Goal: Information Seeking & Learning: Check status

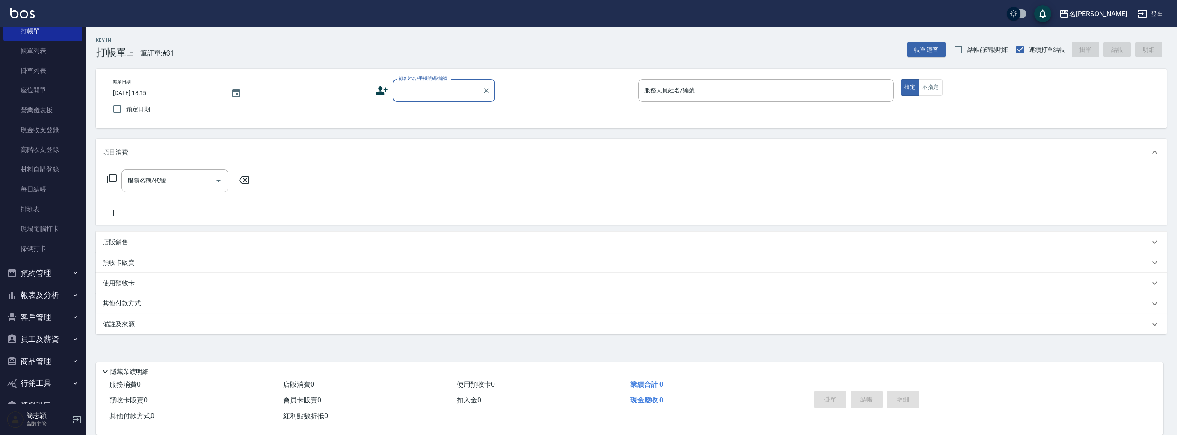
scroll to position [58, 0]
click at [48, 262] on button "報表及分析" at bounding box center [42, 272] width 79 height 22
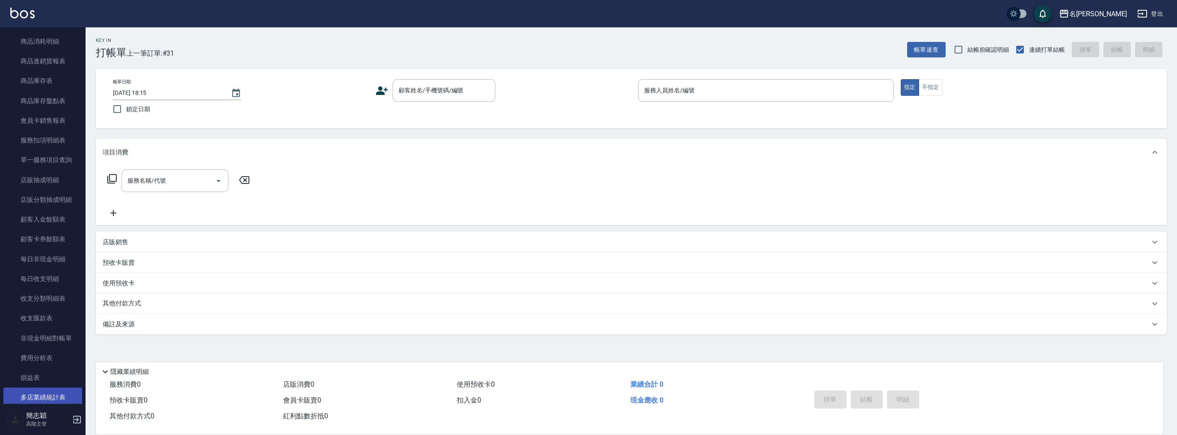
scroll to position [915, 0]
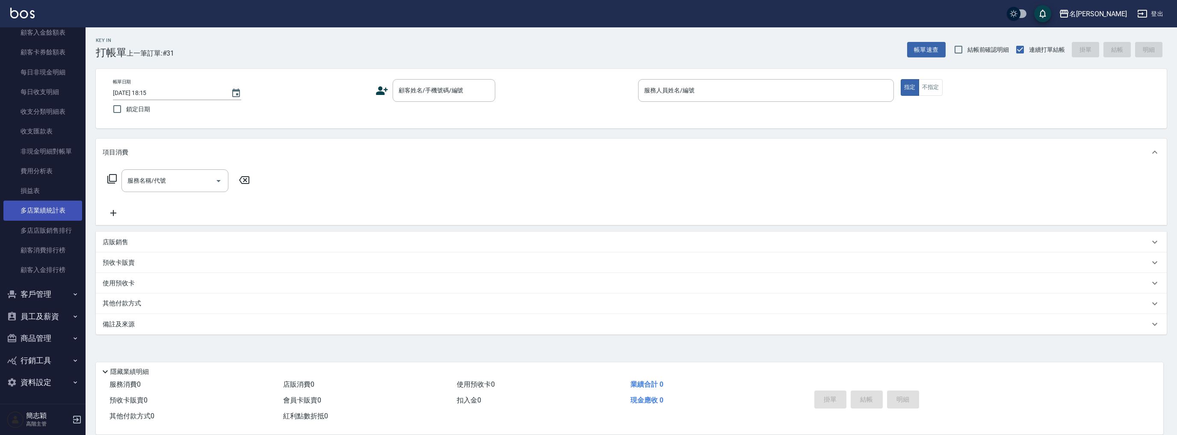
click at [50, 204] on link "多店業績統計表" at bounding box center [42, 211] width 79 height 20
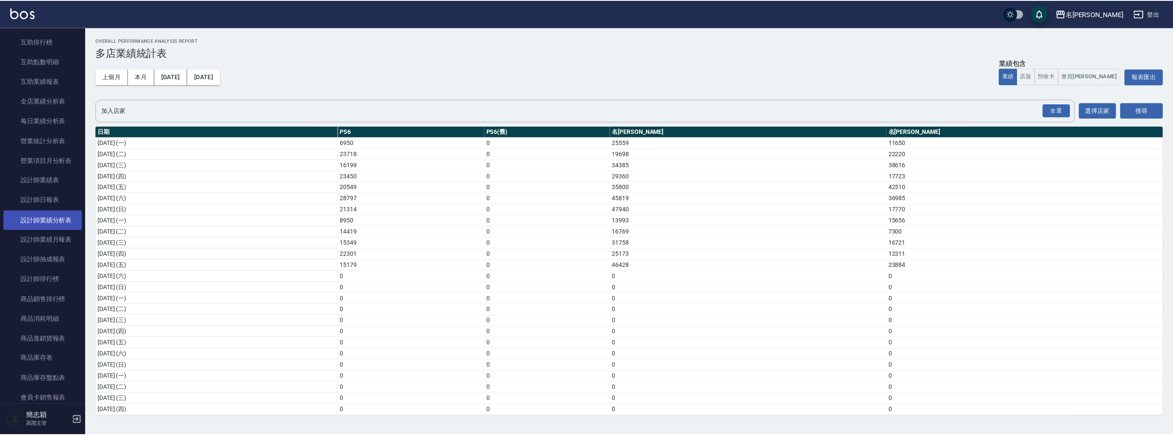
scroll to position [436, 0]
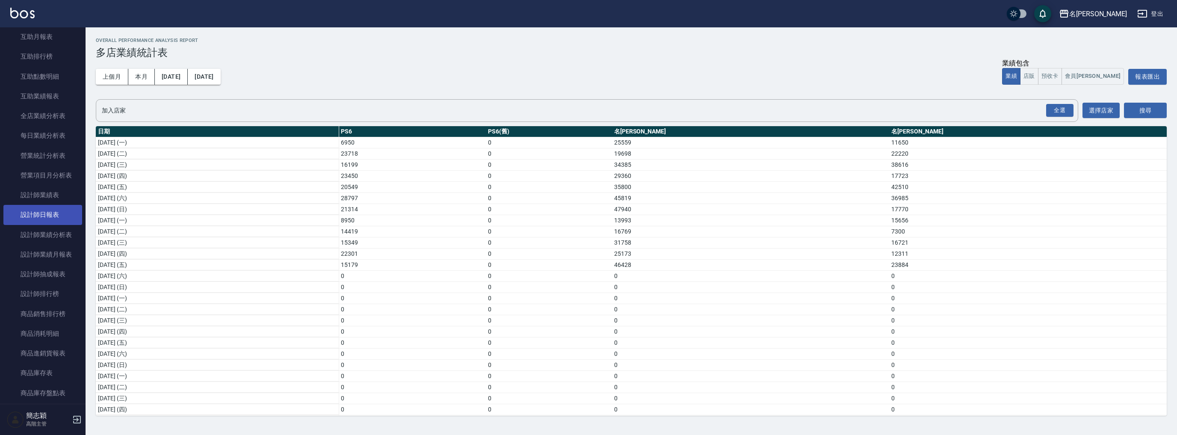
click at [54, 212] on link "設計師日報表" at bounding box center [42, 215] width 79 height 20
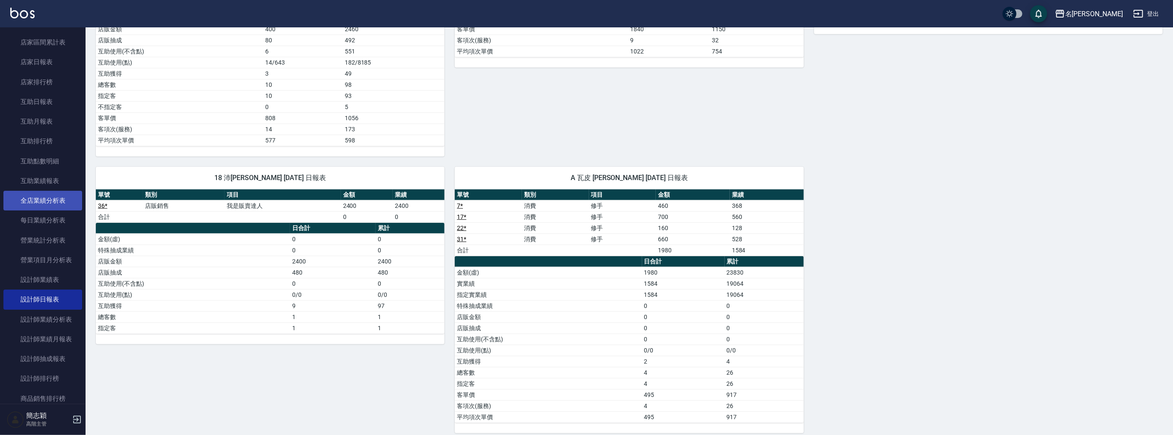
scroll to position [276, 0]
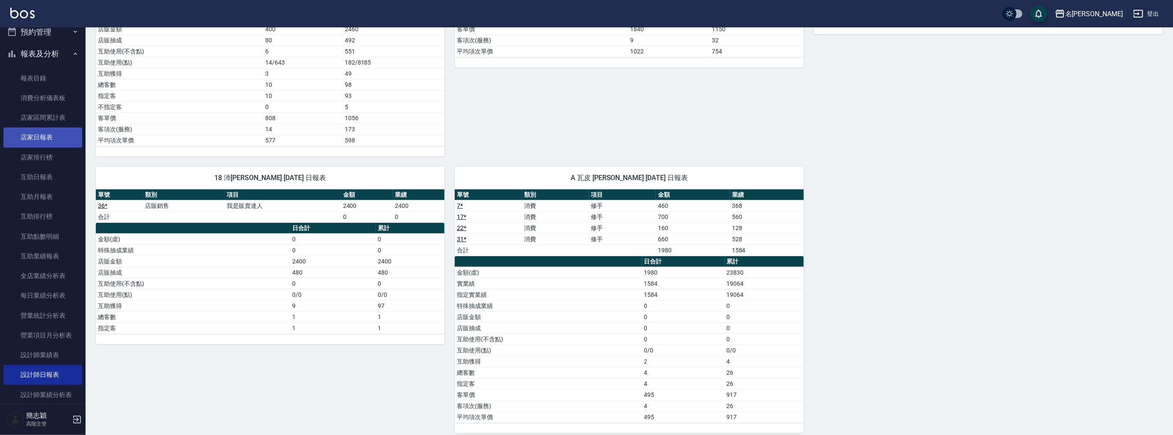
click at [46, 142] on link "店家日報表" at bounding box center [42, 137] width 79 height 20
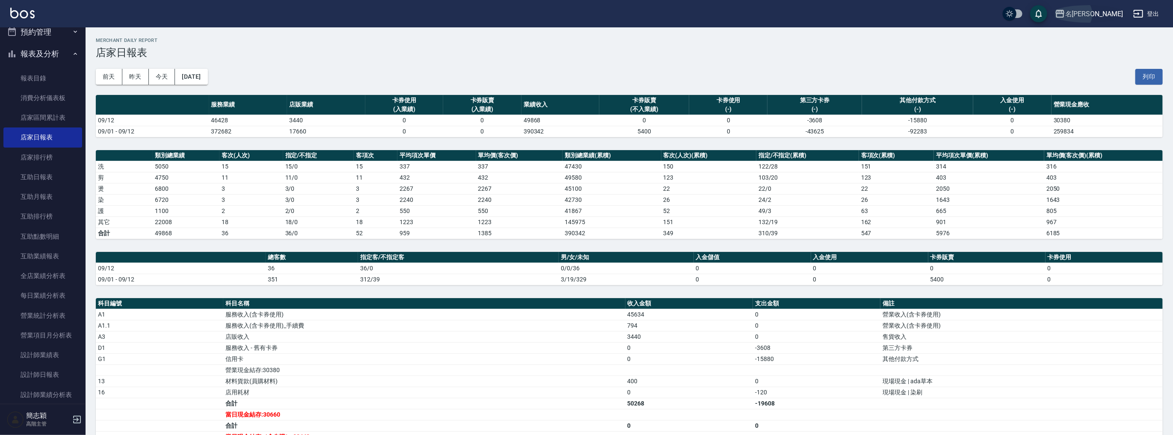
click at [1098, 13] on div "名[PERSON_NAME]" at bounding box center [1094, 14] width 58 height 11
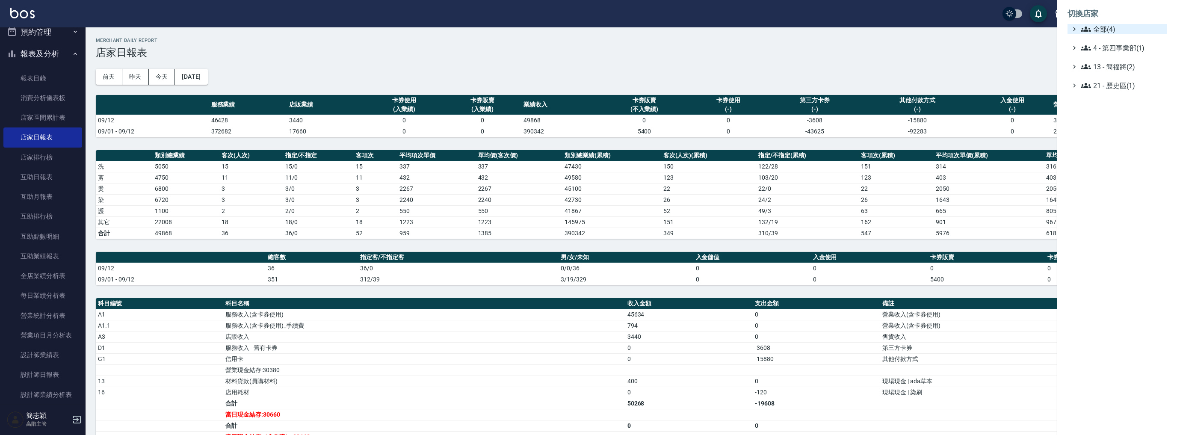
click at [1100, 31] on span "全部(4)" at bounding box center [1122, 29] width 83 height 10
click at [1112, 72] on span "名[PERSON_NAME]" at bounding box center [1121, 68] width 84 height 10
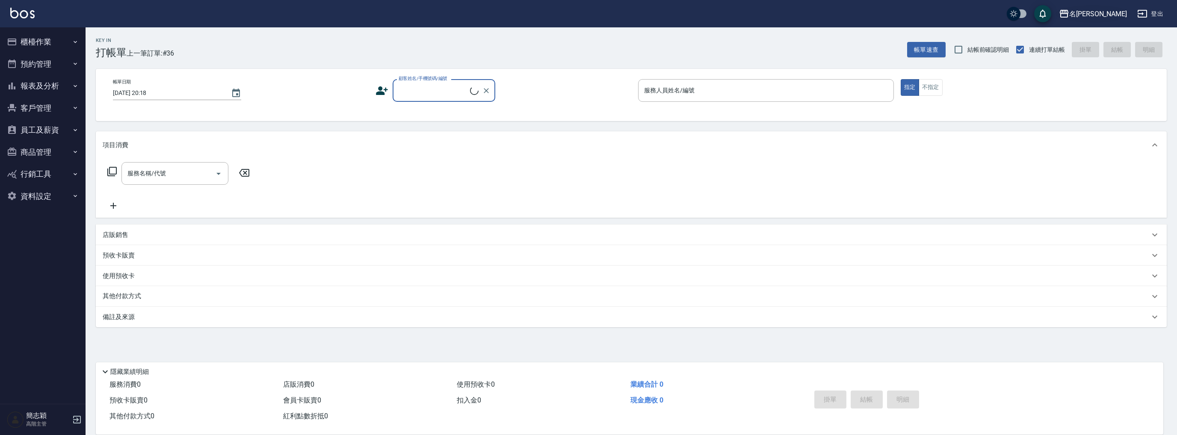
click at [1111, 12] on div "名[PERSON_NAME]" at bounding box center [1098, 14] width 58 height 11
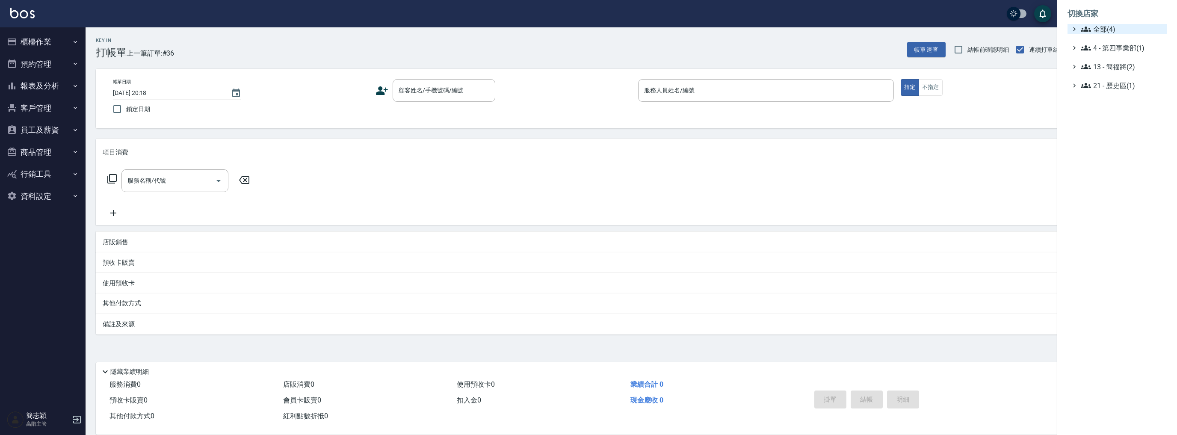
click at [1108, 24] on span "全部(4)" at bounding box center [1122, 29] width 83 height 10
click at [1106, 84] on span "名[PERSON_NAME]" at bounding box center [1121, 83] width 84 height 10
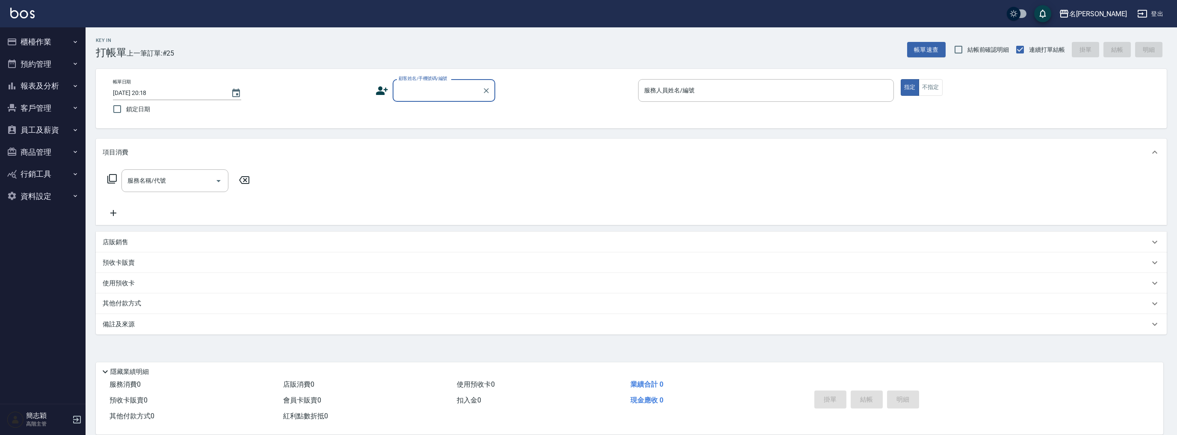
click at [46, 84] on button "報表及分析" at bounding box center [42, 86] width 79 height 22
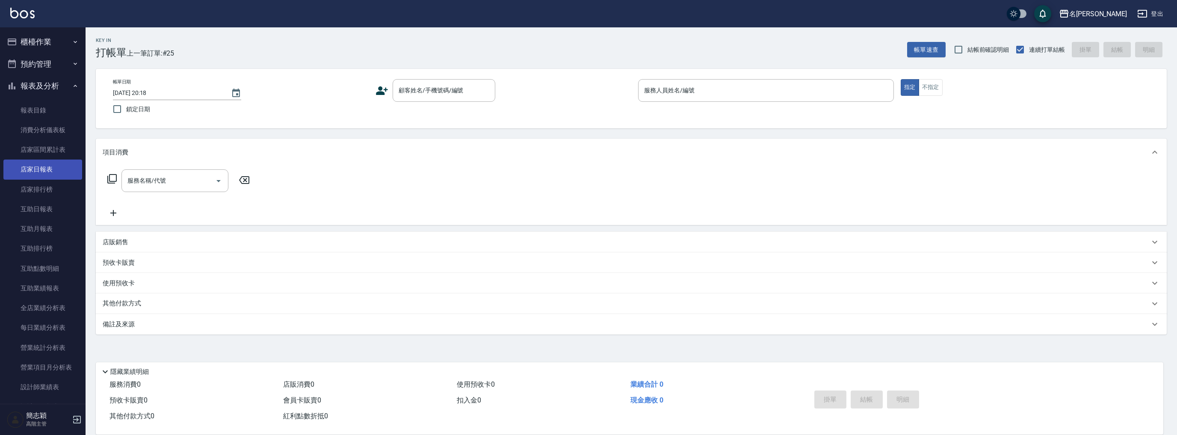
click at [48, 173] on link "店家日報表" at bounding box center [42, 170] width 79 height 20
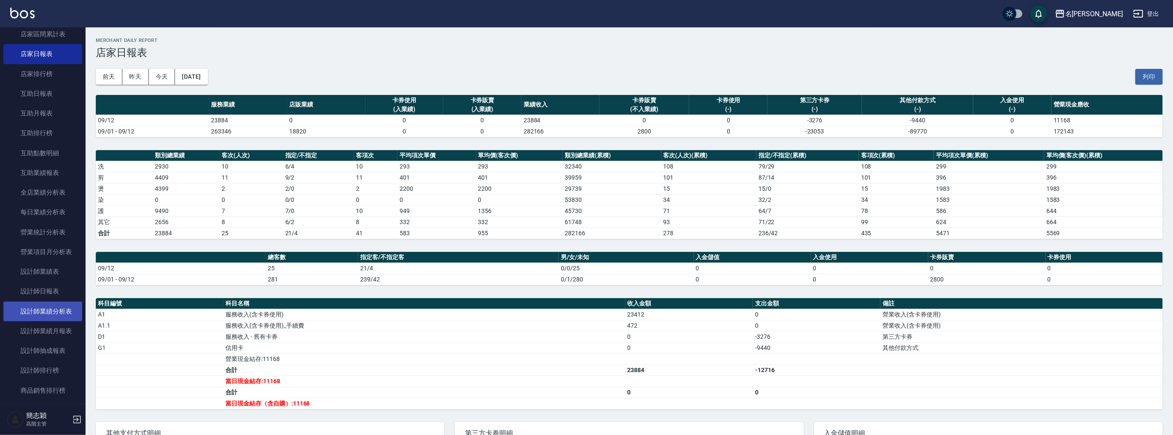
scroll to position [160, 0]
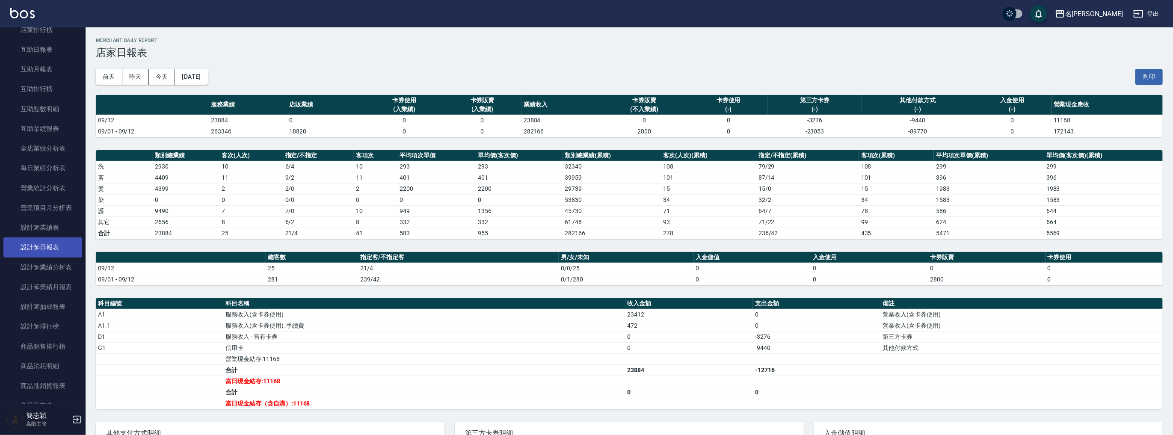
click at [52, 252] on link "設計師日報表" at bounding box center [42, 247] width 79 height 20
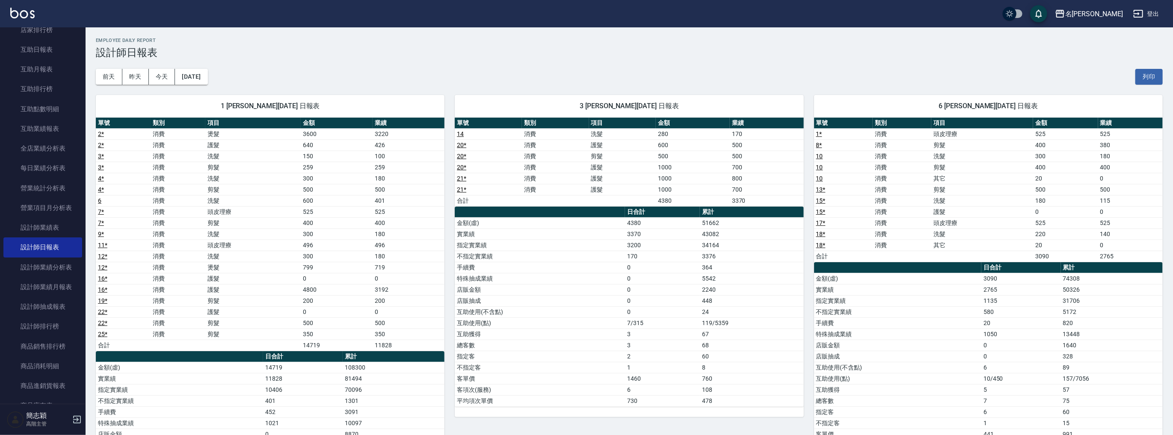
scroll to position [319, 0]
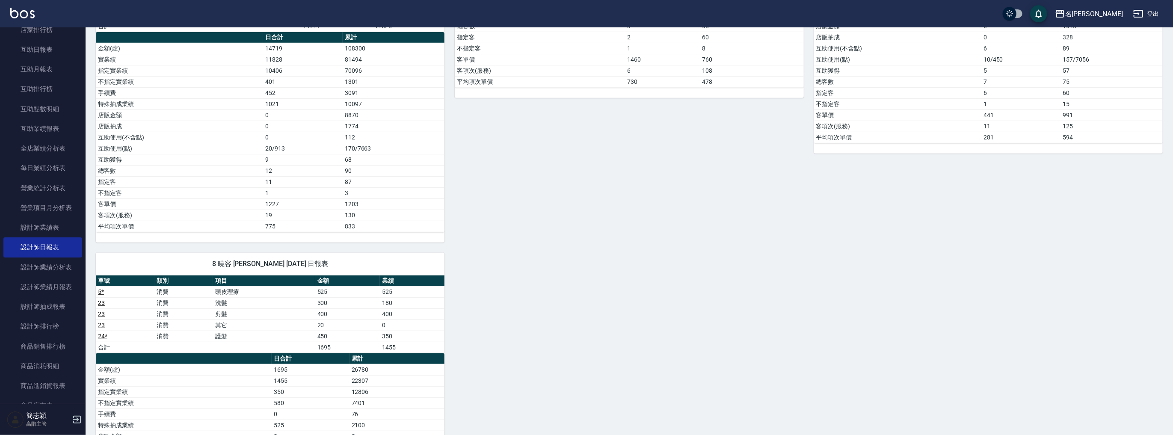
drag, startPoint x: 676, startPoint y: 225, endPoint x: 628, endPoint y: 208, distance: 50.7
click at [628, 208] on div "3 IVY 李亞蓉 09/12/2025 日報表 單號 類別 項目 金額 業績 14 消費 洗髮 280 170 20 * 消費 護髮 600 500 20 …" at bounding box center [623, 4] width 359 height 477
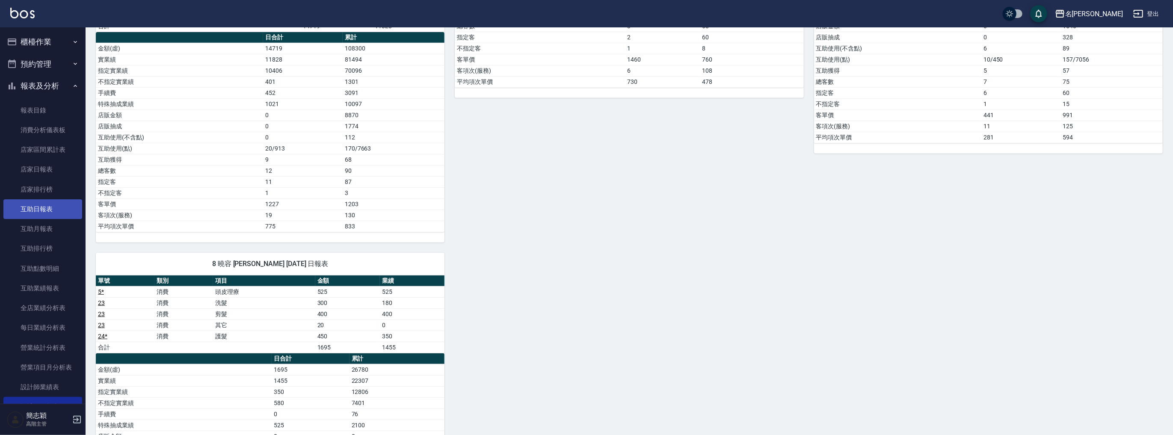
click at [56, 207] on link "互助日報表" at bounding box center [42, 209] width 79 height 20
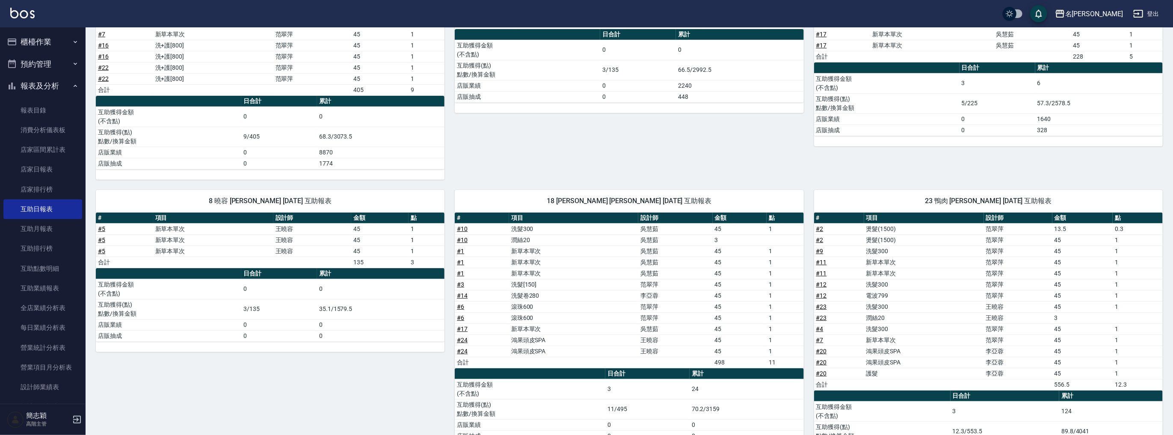
scroll to position [222, 0]
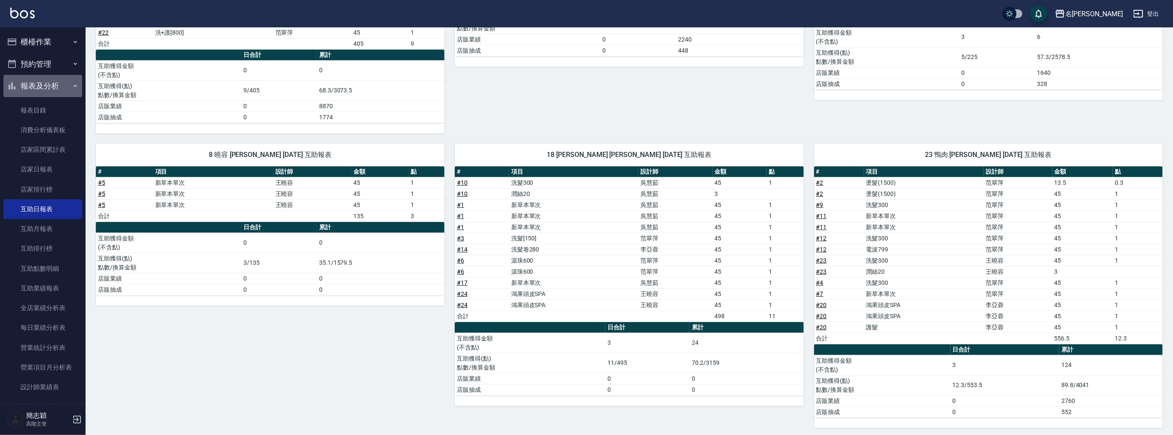
click at [50, 81] on button "報表及分析" at bounding box center [42, 86] width 79 height 22
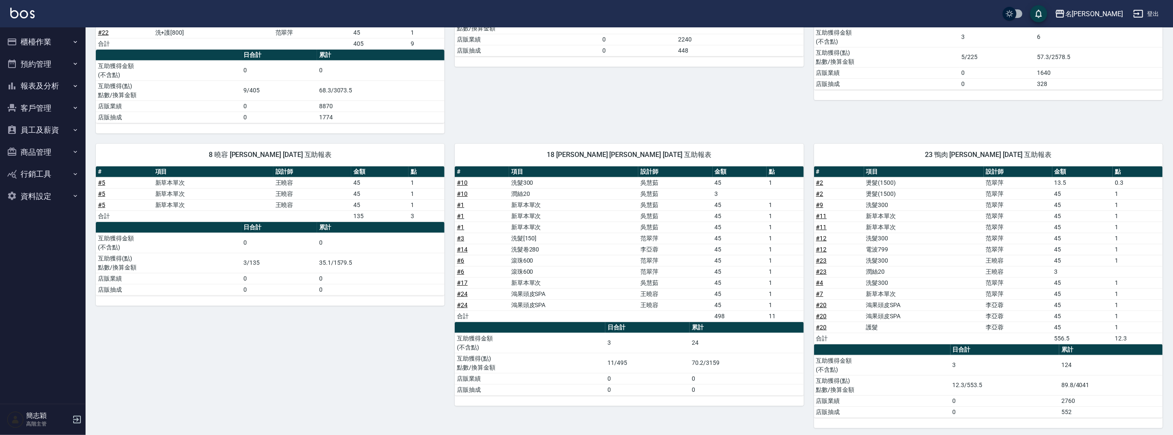
click at [54, 87] on button "報表及分析" at bounding box center [42, 86] width 79 height 22
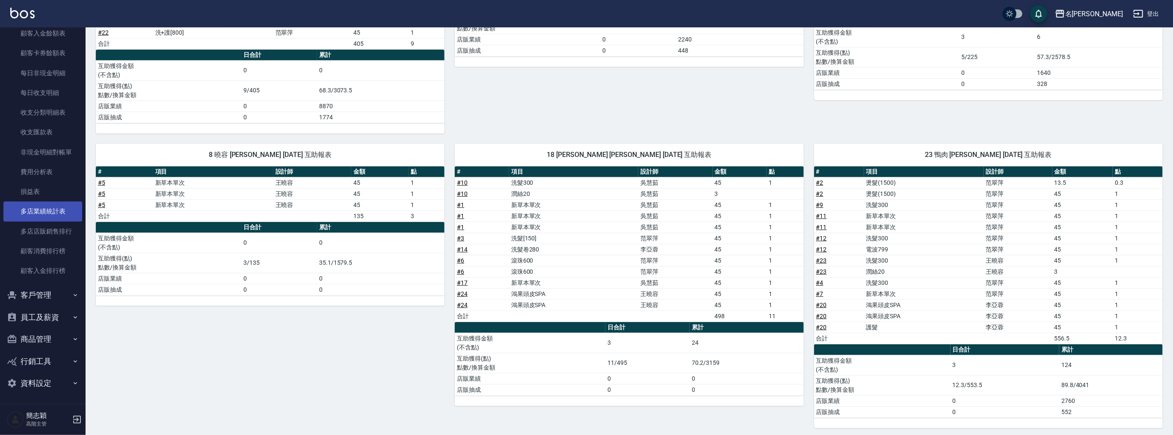
scroll to position [671, 0]
click at [47, 207] on link "多店業績統計表" at bounding box center [42, 211] width 79 height 20
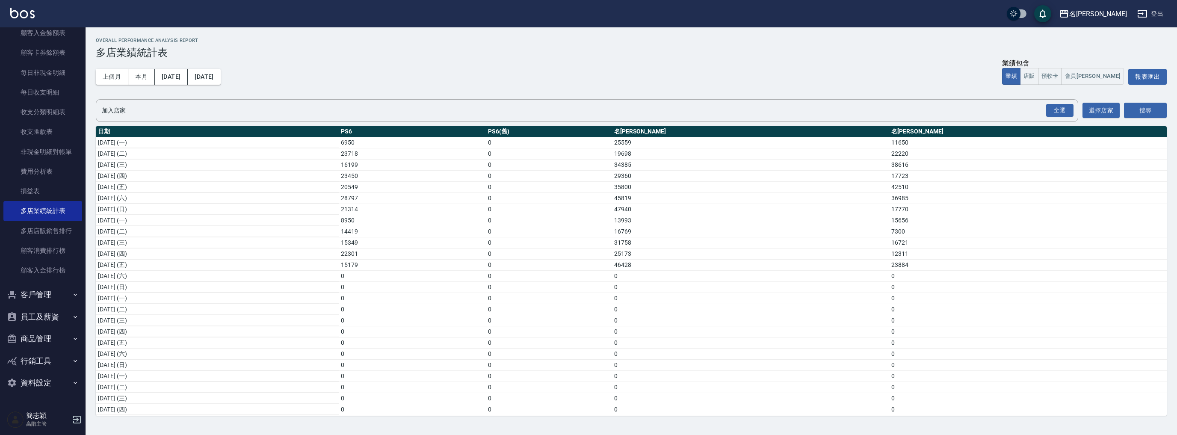
scroll to position [102, 0]
